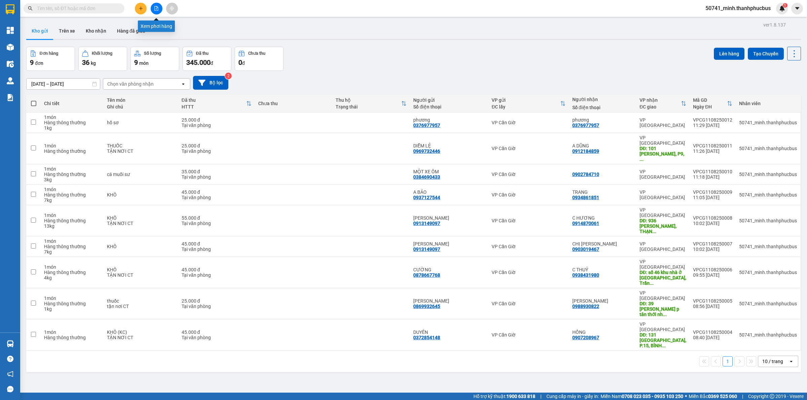
click at [156, 9] on icon "file-add" at bounding box center [156, 8] width 5 height 5
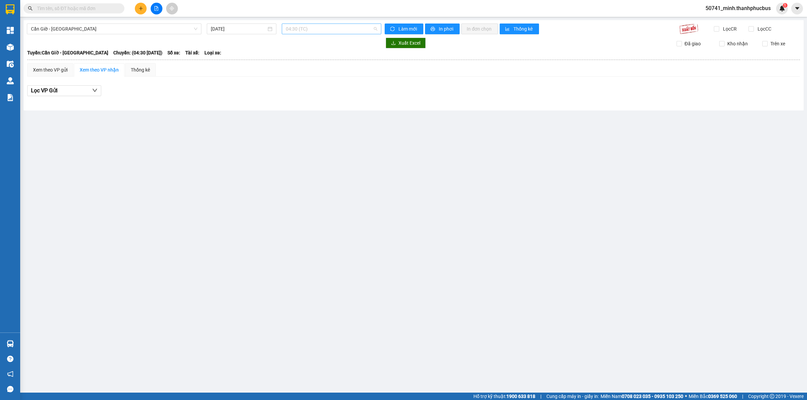
click at [303, 27] on span "04:30 (TC)" at bounding box center [331, 29] width 91 height 10
click at [309, 62] on div "05:00" at bounding box center [312, 63] width 52 height 7
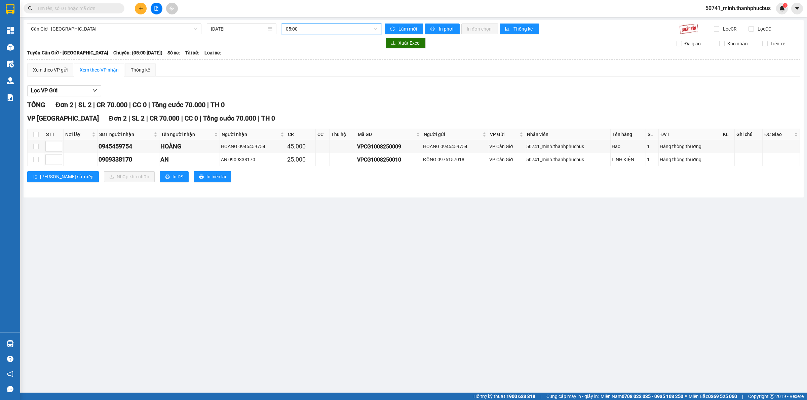
click at [376, 32] on span "05:00" at bounding box center [331, 29] width 91 height 10
click at [299, 73] on div "08:00" at bounding box center [312, 74] width 52 height 7
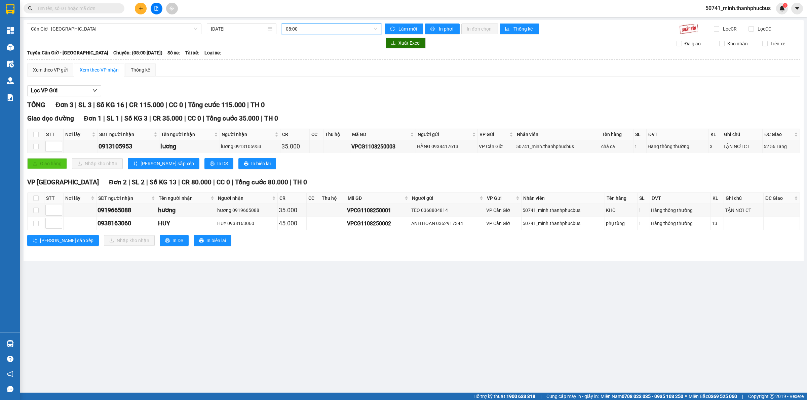
click at [312, 27] on span "08:00" at bounding box center [331, 29] width 91 height 10
click at [308, 85] on div "12:00" at bounding box center [312, 85] width 52 height 7
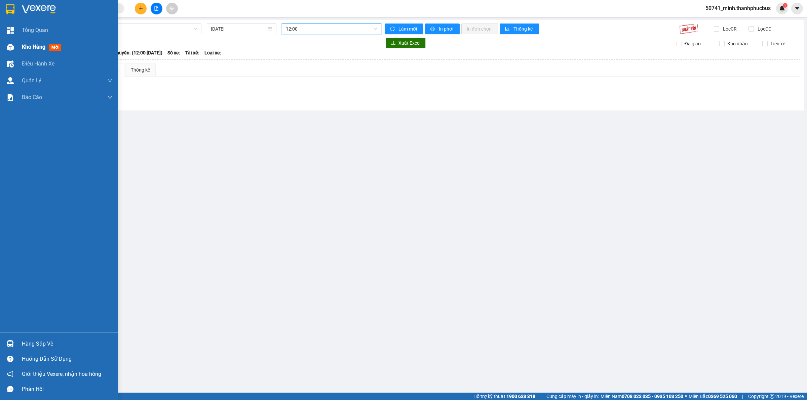
drag, startPoint x: 14, startPoint y: 49, endPoint x: 21, endPoint y: 47, distance: 6.8
click at [14, 49] on div at bounding box center [10, 47] width 12 height 12
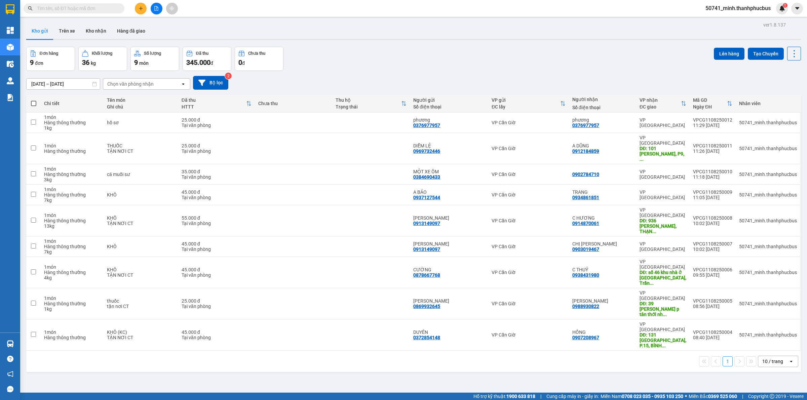
click at [34, 101] on label at bounding box center [34, 103] width 8 height 7
click at [34, 100] on input "checkbox" at bounding box center [34, 100] width 0 height 0
checkbox input "true"
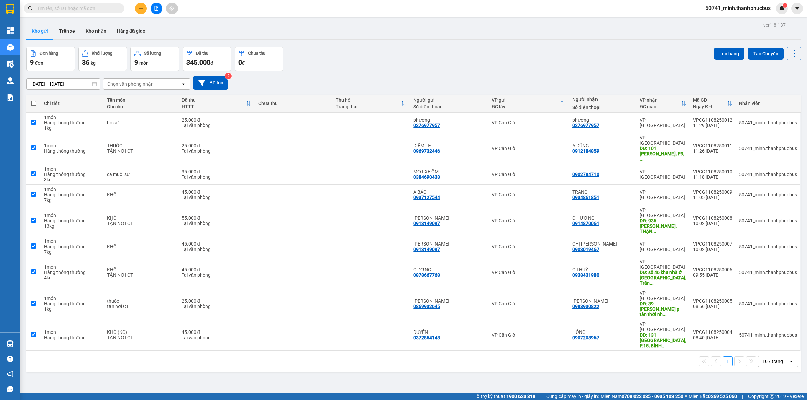
checkbox input "true"
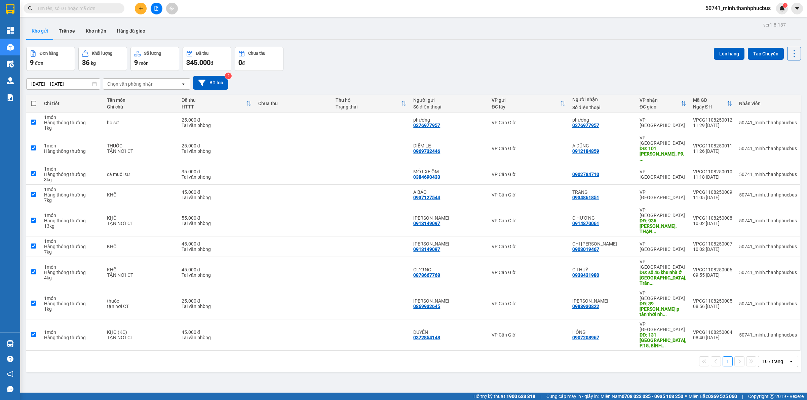
checkbox input "true"
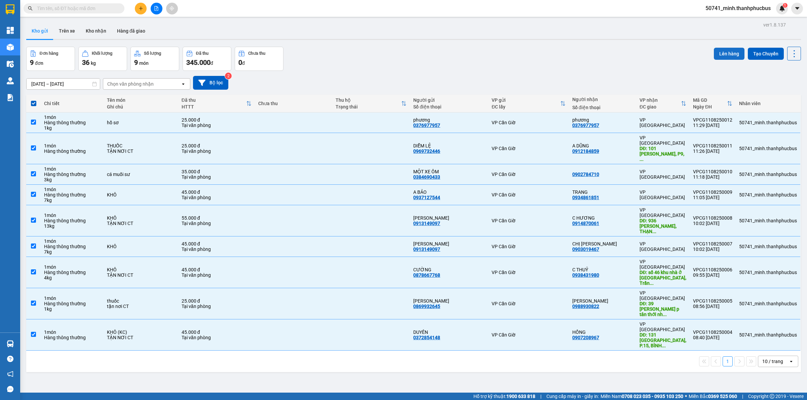
click at [717, 51] on button "Lên hàng" at bounding box center [729, 54] width 31 height 12
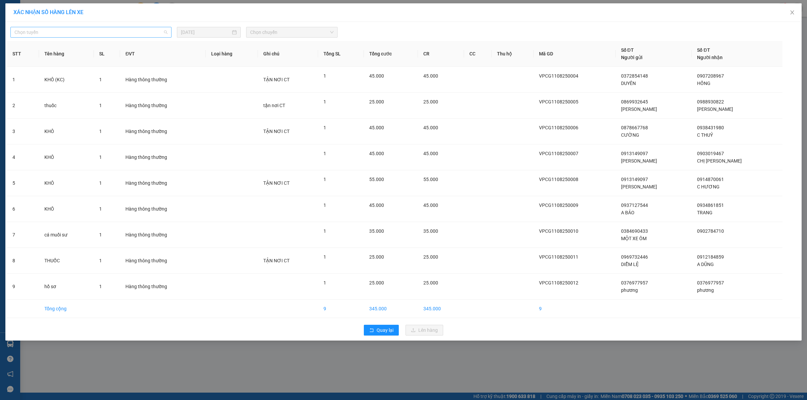
drag, startPoint x: 163, startPoint y: 29, endPoint x: 160, endPoint y: 31, distance: 3.9
click at [162, 29] on span "Chọn tuyến" at bounding box center [90, 32] width 153 height 10
click at [83, 57] on div "Cần Giờ - [GEOGRAPHIC_DATA]" at bounding box center [90, 56] width 153 height 7
click at [274, 33] on span "Chọn chuyến" at bounding box center [292, 32] width 84 height 10
click at [260, 85] on div "12:00" at bounding box center [276, 88] width 52 height 7
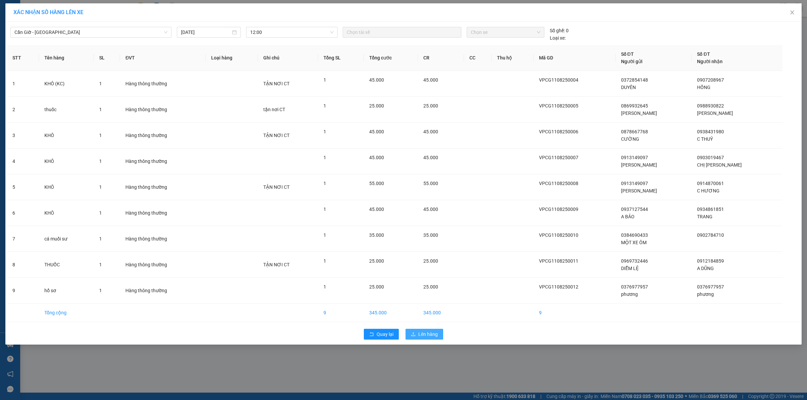
click at [420, 330] on button "Lên hàng" at bounding box center [424, 334] width 38 height 11
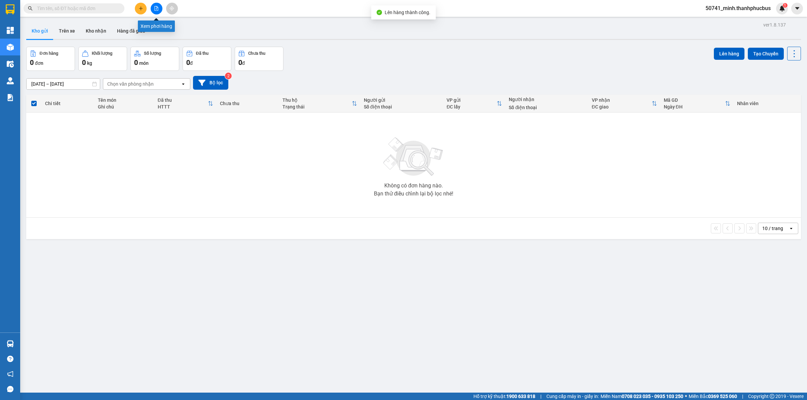
click at [156, 9] on icon "file-add" at bounding box center [157, 8] width 4 height 5
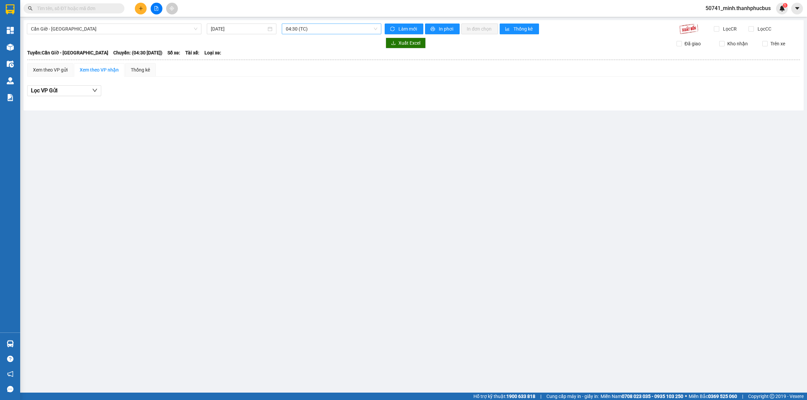
click at [306, 30] on span "04:30 (TC)" at bounding box center [331, 29] width 91 height 10
click at [289, 80] on div "12:00" at bounding box center [312, 85] width 61 height 11
